Goal: Find specific page/section: Find specific page/section

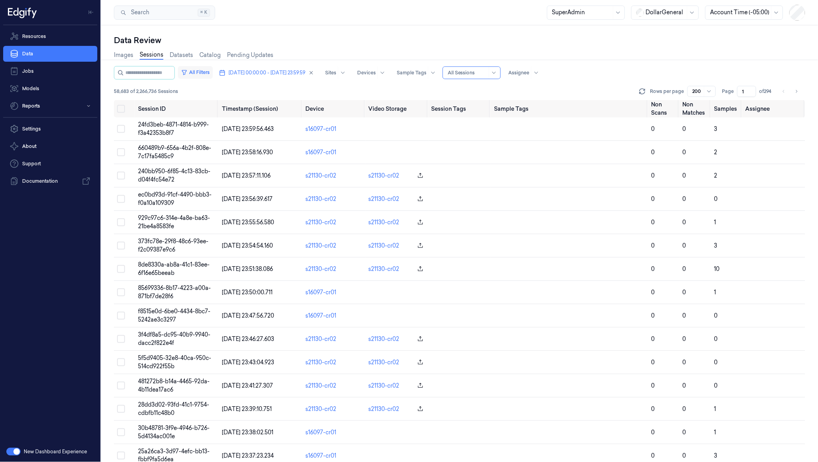
click at [208, 76] on button "All Filters" at bounding box center [195, 72] width 35 height 13
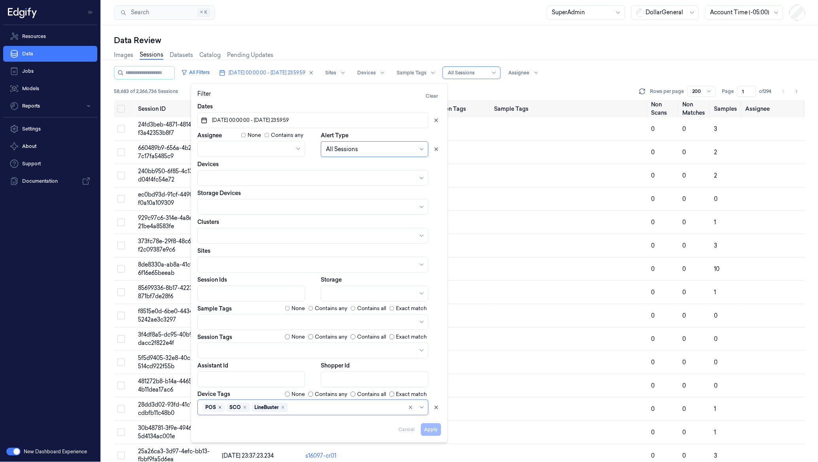
click at [219, 408] on icon "Remove ,POS" at bounding box center [220, 408] width 2 height 2
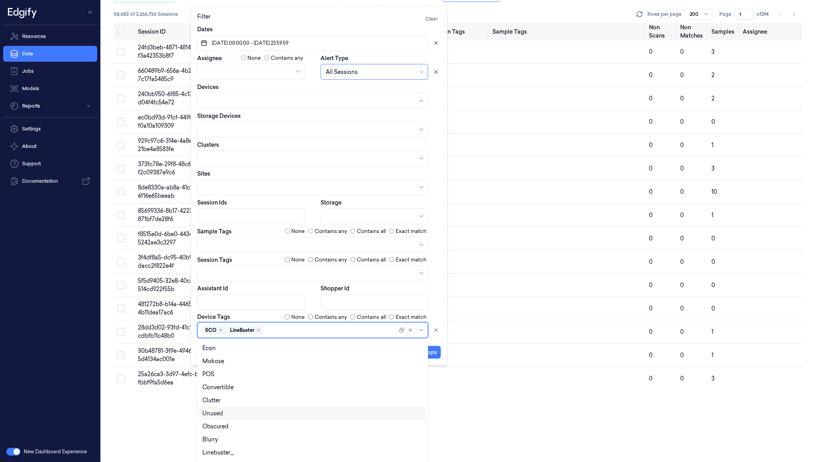
click at [256, 385] on body "Resources Data Jobs Models Reports Settings About Support Documentation New Das…" at bounding box center [407, 154] width 815 height 462
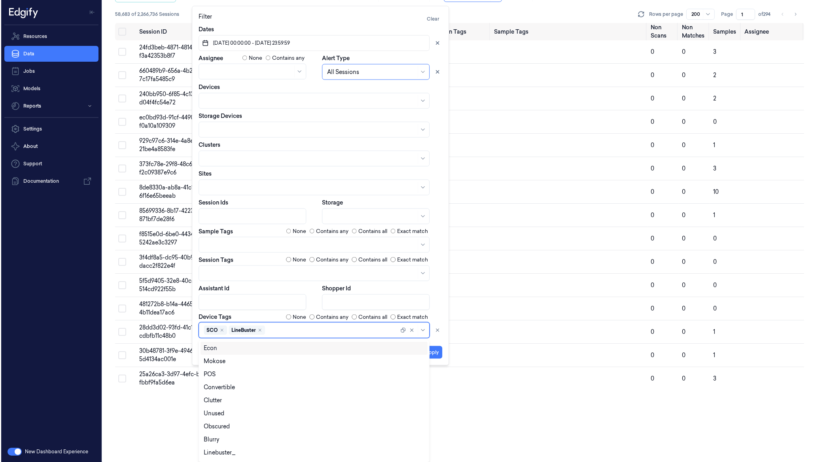
scroll to position [0, 0]
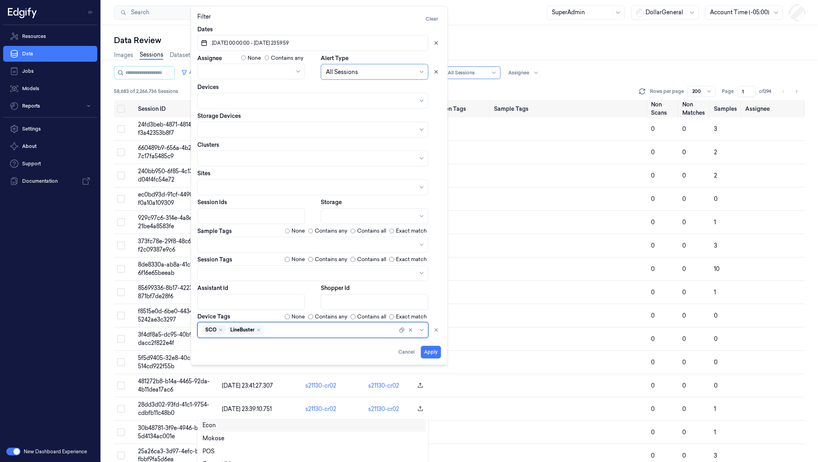
click at [255, 330] on div "Dates [DATE] 00:00:00 - [DATE] 23:59:59 Assignee None Contains any Alert Type A…" at bounding box center [319, 181] width 244 height 313
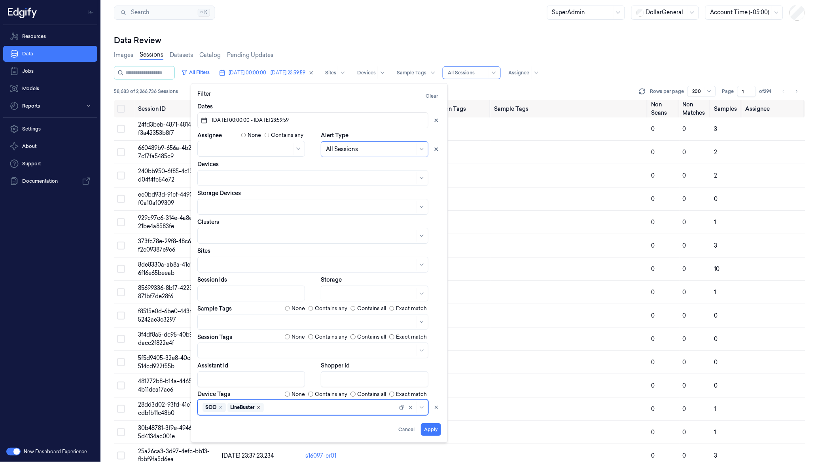
click at [260, 407] on icon "Remove ,LineBuster" at bounding box center [258, 407] width 5 height 5
click at [430, 432] on button "Apply" at bounding box center [431, 430] width 20 height 13
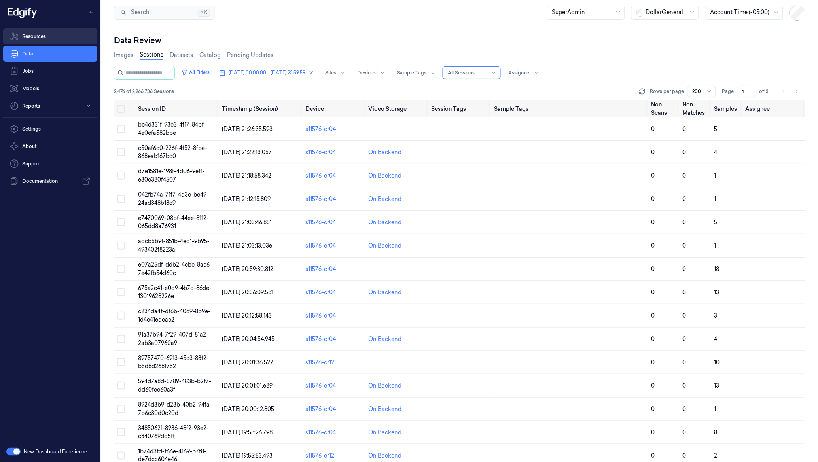
click at [32, 36] on link "Resources" at bounding box center [50, 36] width 94 height 16
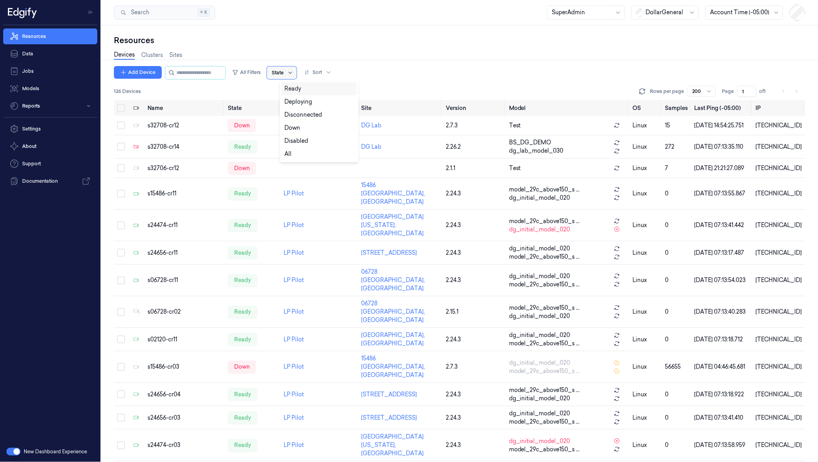
click at [293, 74] on icon at bounding box center [290, 73] width 6 height 6
click at [299, 87] on div "Ready" at bounding box center [293, 89] width 17 height 8
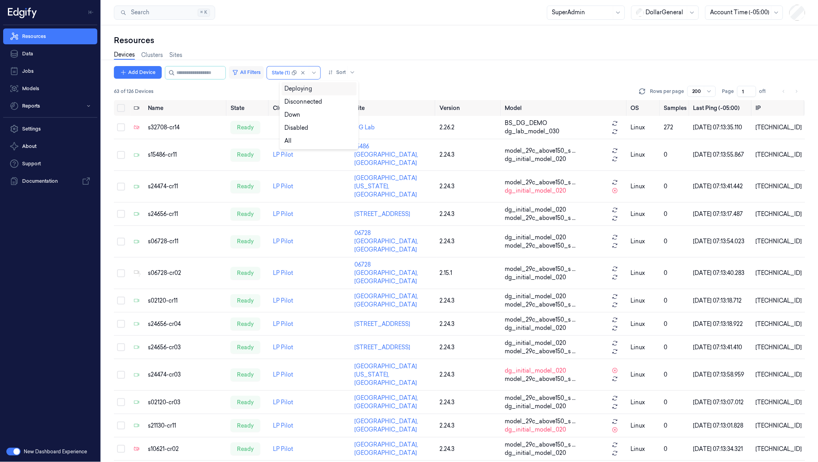
click at [259, 73] on button "All Filters" at bounding box center [246, 72] width 35 height 13
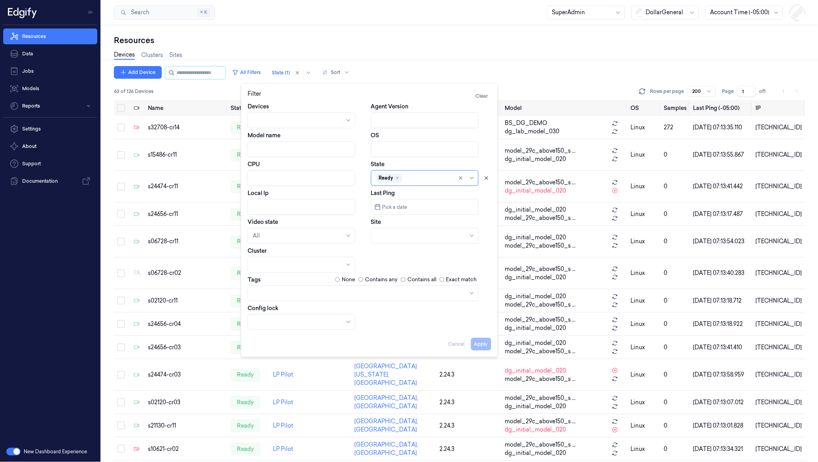
click at [288, 286] on div at bounding box center [363, 293] width 231 height 16
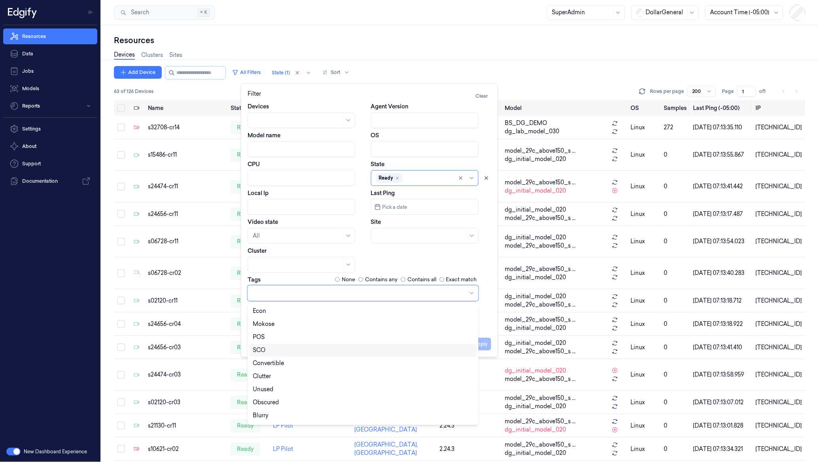
click at [275, 349] on div "SCO" at bounding box center [363, 350] width 221 height 8
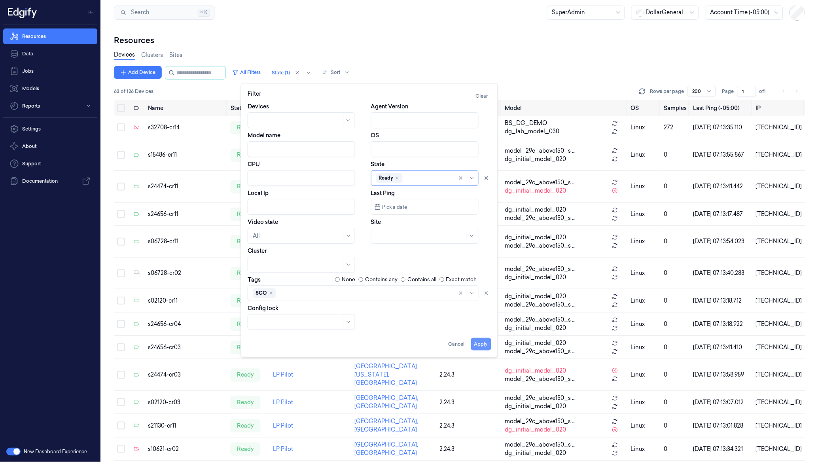
click at [483, 342] on button "Apply" at bounding box center [481, 344] width 20 height 13
